Goal: Information Seeking & Learning: Learn about a topic

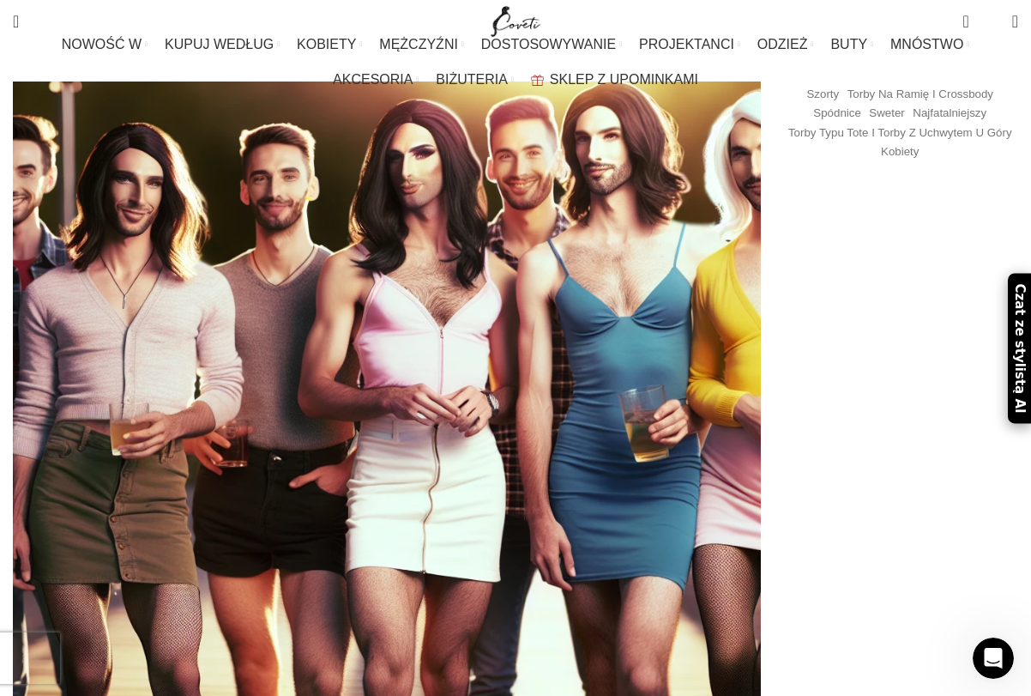
scroll to position [1201, 0]
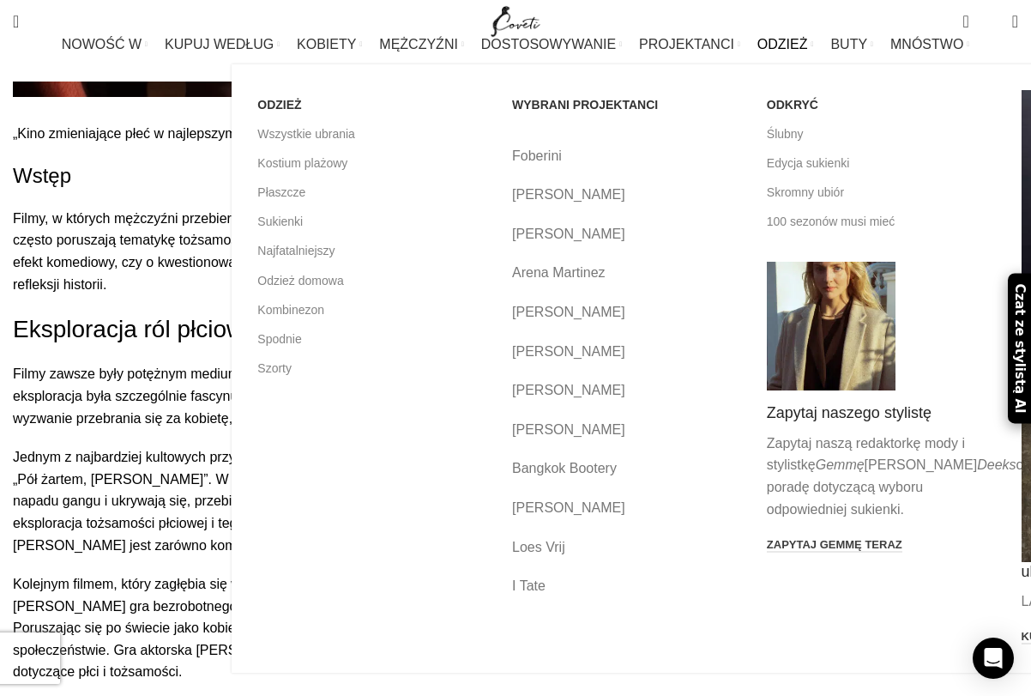
scroll to position [1801, 0]
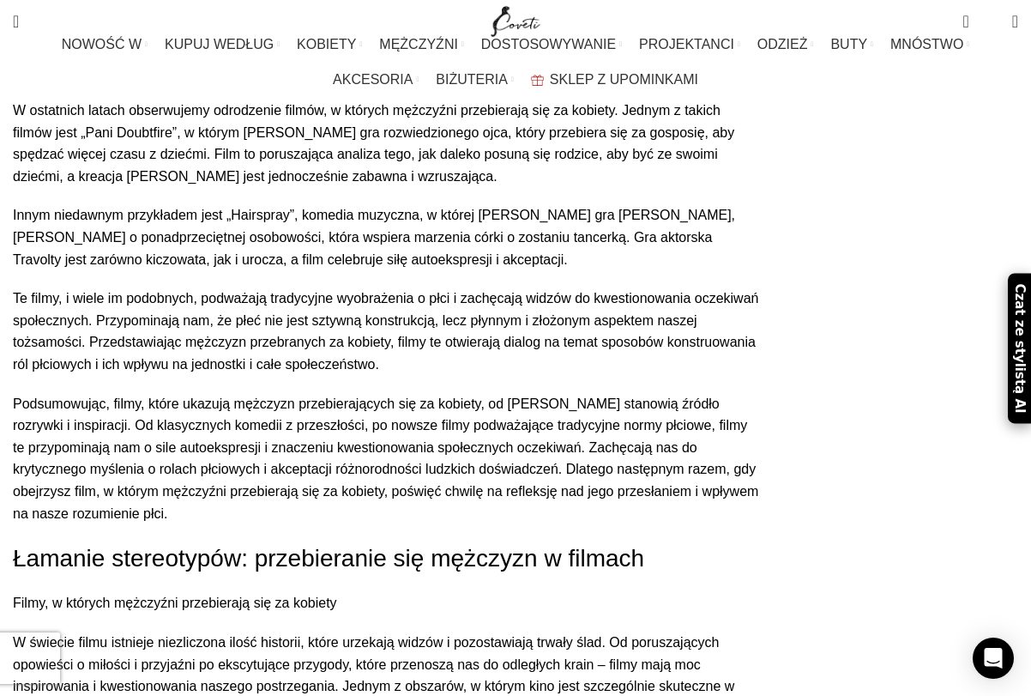
click at [320, 635] on font "W świecie filmu istnieje niezliczona ilość historii, które urzekają widzów i po…" at bounding box center [373, 675] width 721 height 81
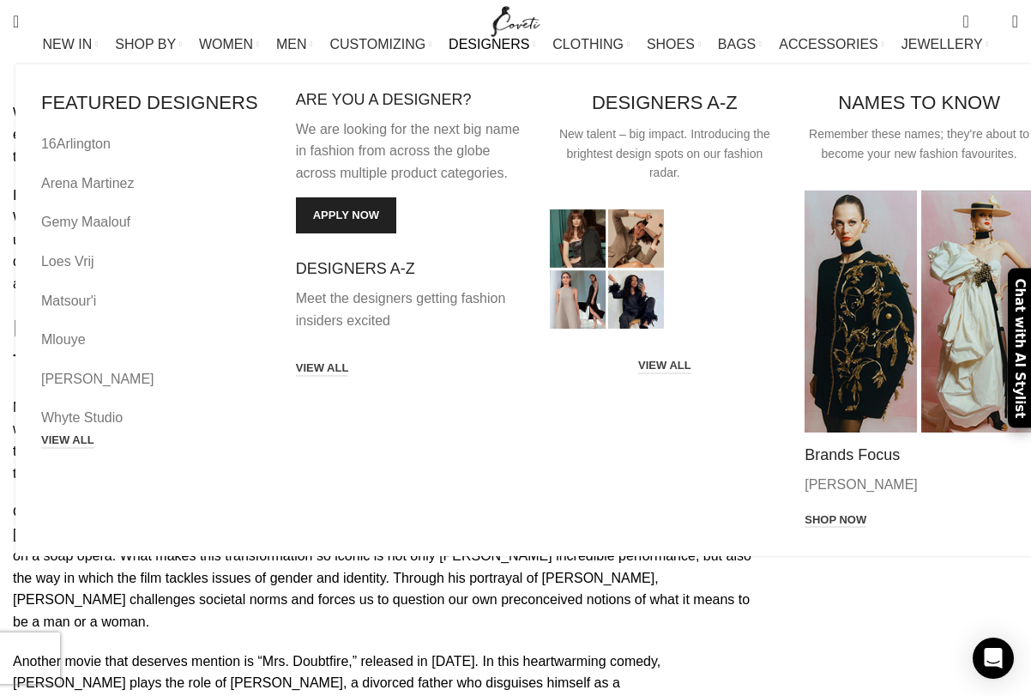
scroll to position [2311, 0]
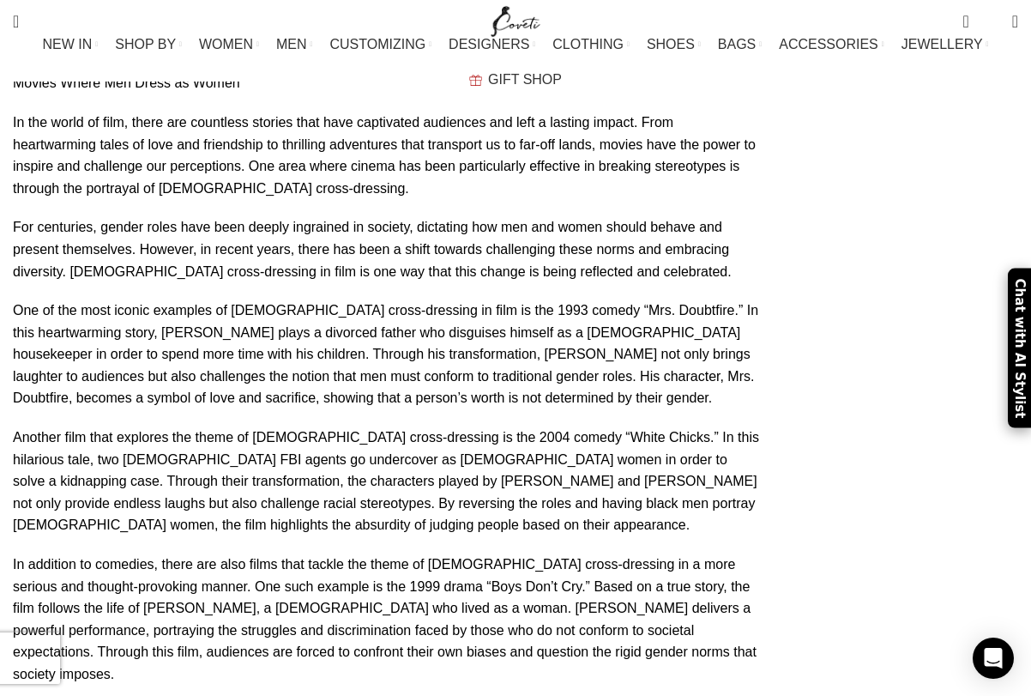
drag, startPoint x: 95, startPoint y: 517, endPoint x: 619, endPoint y: 521, distance: 524.1
